Goal: Information Seeking & Learning: Learn about a topic

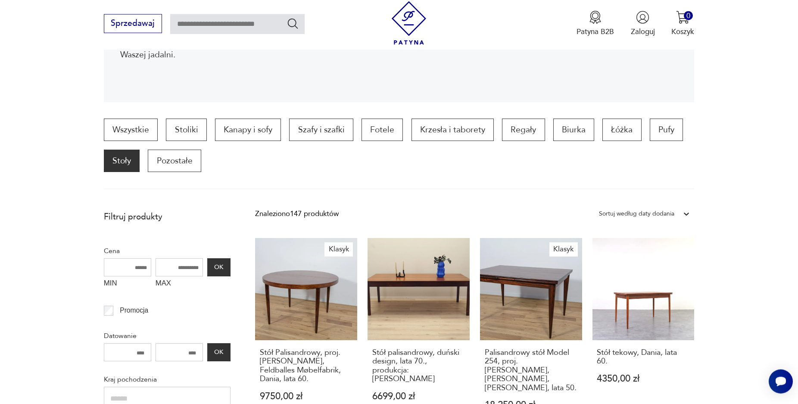
scroll to position [160, 0]
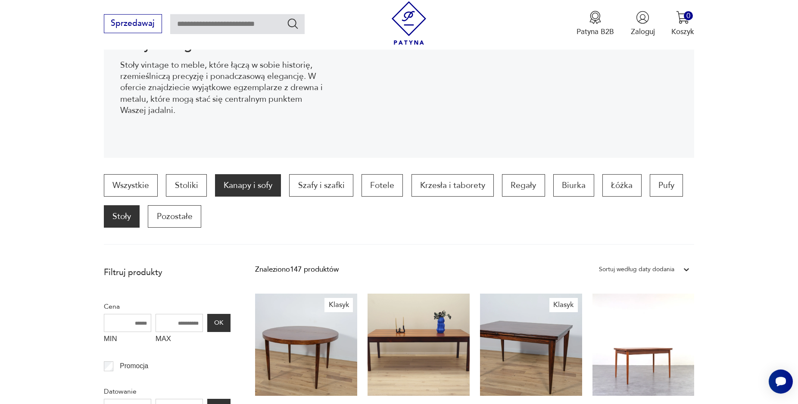
click at [265, 188] on p "Kanapy i sofy" at bounding box center [248, 185] width 66 height 22
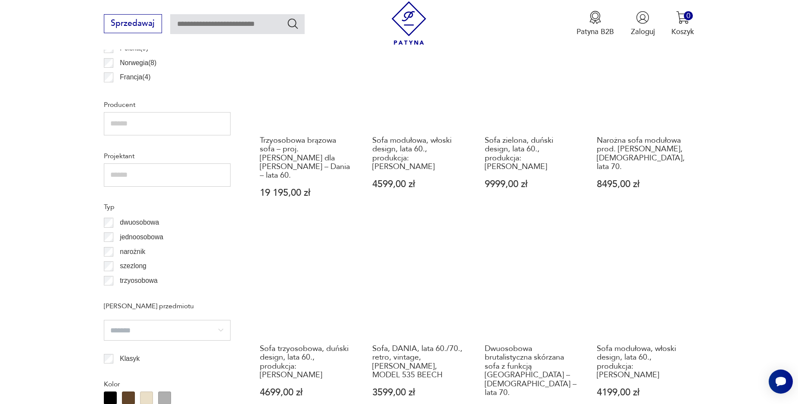
scroll to position [638, 0]
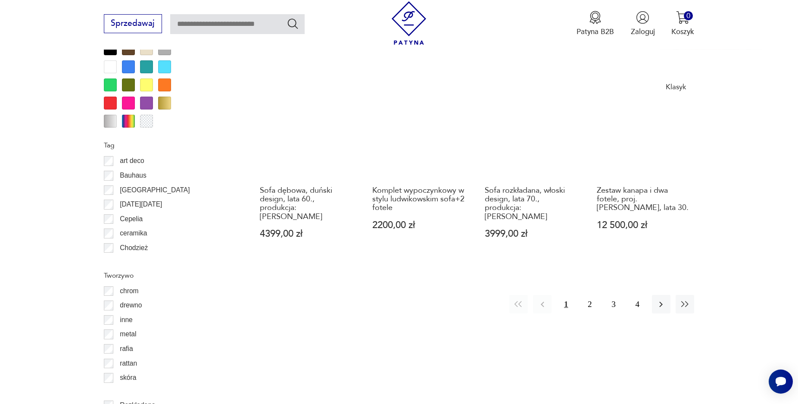
scroll to position [990, 0]
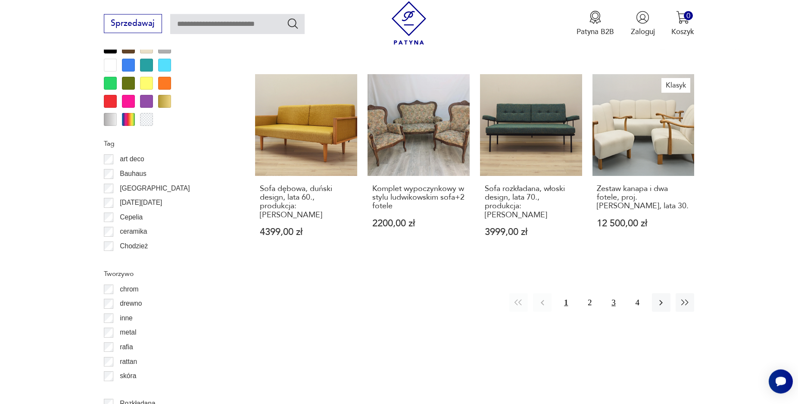
click at [612, 293] on button "3" at bounding box center [613, 302] width 19 height 19
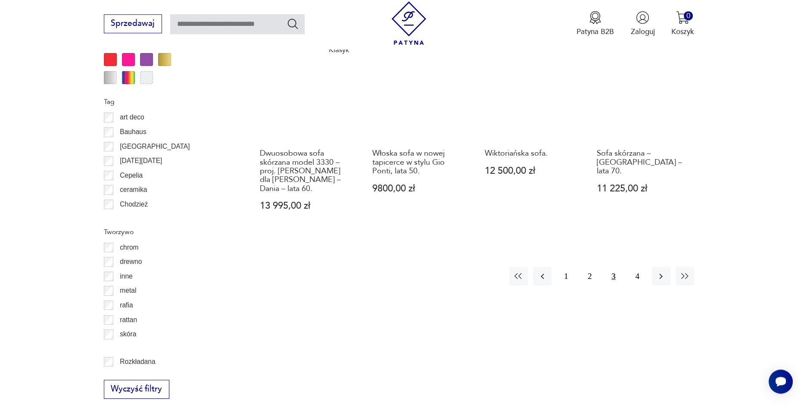
scroll to position [1034, 0]
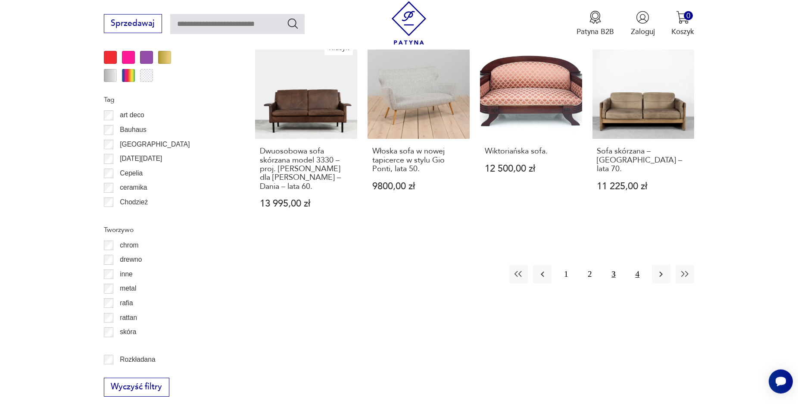
click at [632, 264] on button "4" at bounding box center [637, 273] width 19 height 19
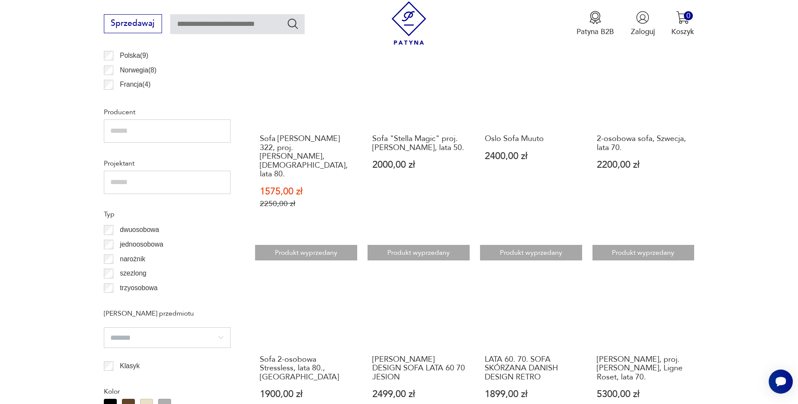
scroll to position [638, 0]
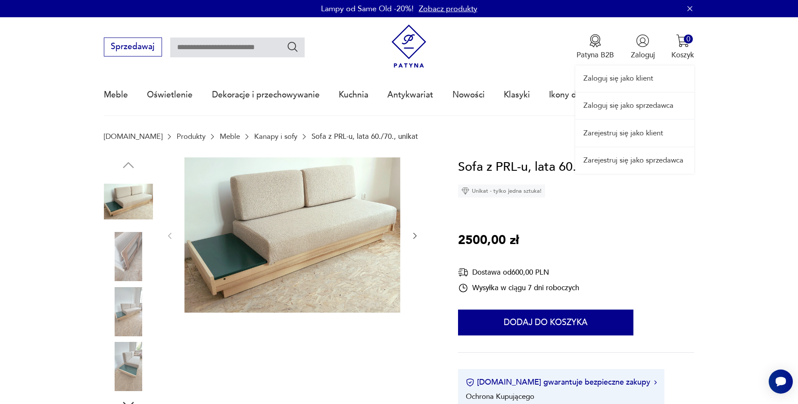
scroll to position [176, 0]
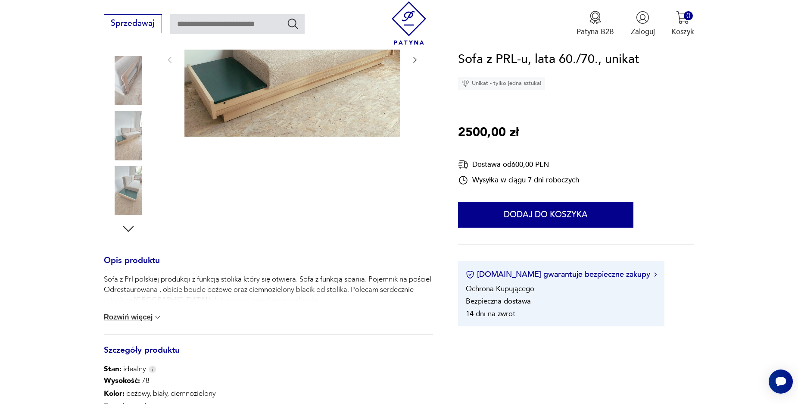
click at [142, 317] on button "Rozwiń więcej" at bounding box center [133, 317] width 59 height 9
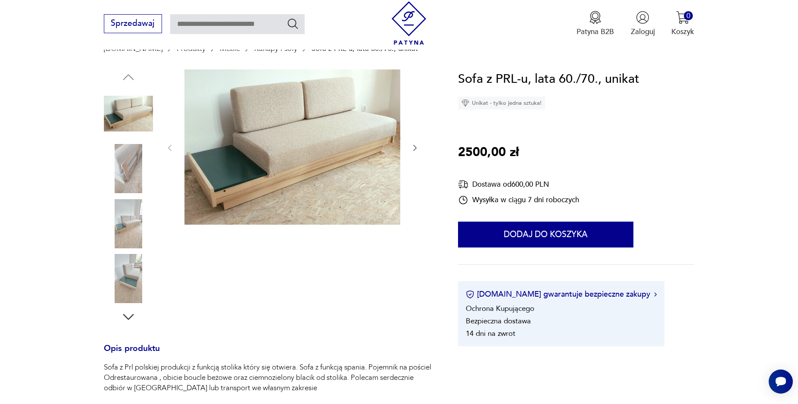
scroll to position [0, 0]
